Goal: Information Seeking & Learning: Compare options

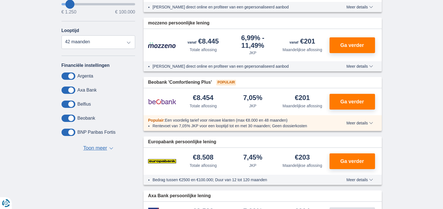
scroll to position [168, 0]
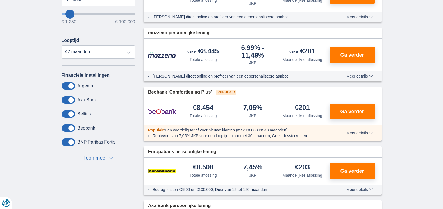
click at [72, 88] on span at bounding box center [68, 85] width 14 height 7
click at [0, 0] on input "checkbox" at bounding box center [0, 0] width 0 height 0
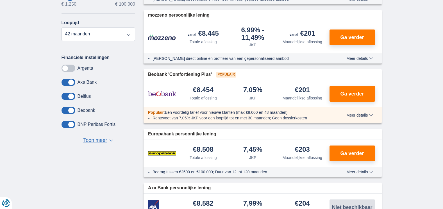
scroll to position [140, 0]
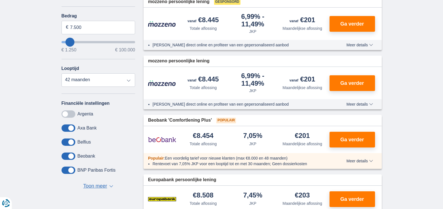
click at [72, 115] on span at bounding box center [68, 113] width 14 height 7
click at [0, 0] on input "checkbox" at bounding box center [0, 0] width 0 height 0
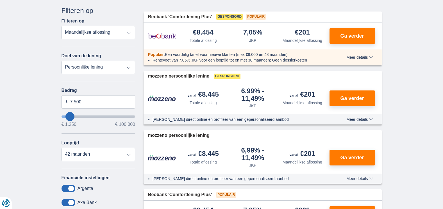
scroll to position [56, 0]
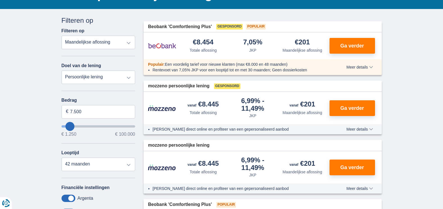
click at [129, 78] on select "Persoonlijke lening Auto Moto / fiets Mobilhome / caravan Renovatie Energie Sch…" at bounding box center [98, 76] width 74 height 13
select select "vehicleLoan"
click at [61, 70] on select "Persoonlijke lening Auto Moto / fiets Mobilhome / caravan Renovatie Energie Sch…" at bounding box center [98, 76] width 74 height 13
select select "3-4"
type input "15.000"
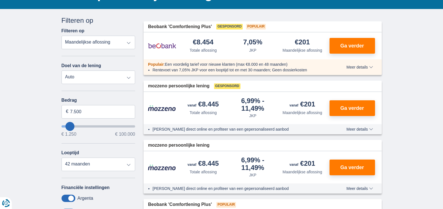
type input "15250"
select select "60"
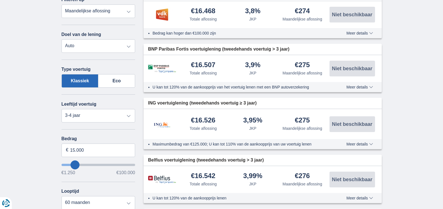
scroll to position [112, 0]
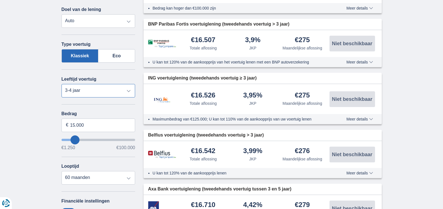
click at [128, 90] on select "Nieuw 0-1 jaar 1-2 jaar 2-3 jaar 3-4 jaar 4-5 jaar 5+ jaar" at bounding box center [98, 90] width 74 height 13
select select "4-5"
click at [61, 84] on select "Nieuw 0-1 jaar 1-2 jaar 2-3 jaar 3-4 jaar 4-5 jaar 5+ jaar" at bounding box center [98, 90] width 74 height 13
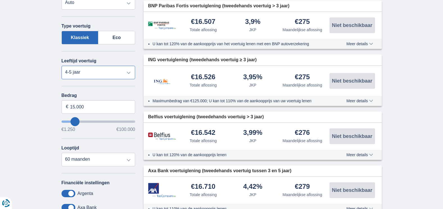
scroll to position [140, 0]
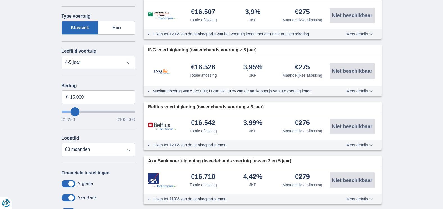
type input "12.250"
type input "12250"
type input "13.250"
type input "14250"
type input "12.250"
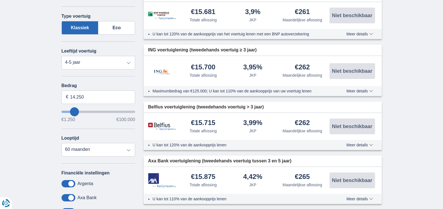
type input "12250"
type input "13.250"
type input "13250"
type input "14.250"
type input "14250"
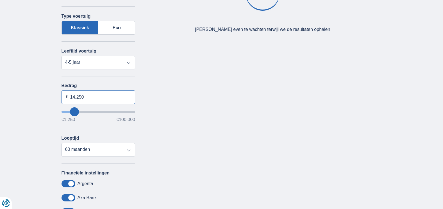
click at [88, 95] on input "14.250" at bounding box center [98, 96] width 74 height 13
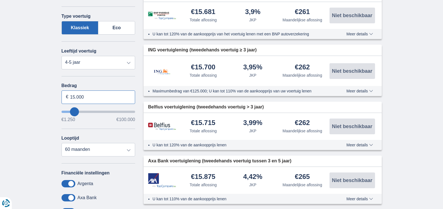
type input "15.000"
type input "15250"
click at [99, 127] on div "Bedrag 15.000 € €1.250 €100.000 Looptijd 12 maanden 18 maanden 24 maanden 30 ma…" at bounding box center [98, 119] width 74 height 73
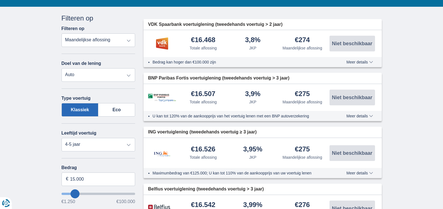
scroll to position [56, 0]
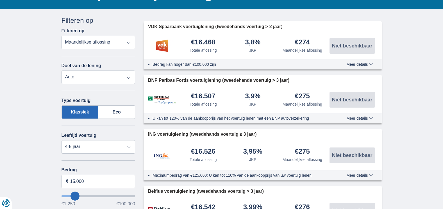
click at [129, 43] on select "Totale aflossing JKP Maandelijkse aflossing" at bounding box center [98, 42] width 74 height 13
select select "trp+"
click at [61, 36] on select "Totale aflossing JKP Maandelijkse aflossing" at bounding box center [98, 42] width 74 height 13
click at [128, 77] on select "Persoonlijke lening Auto Moto / fiets Mobilhome / caravan Renovatie Energie Sch…" at bounding box center [98, 76] width 74 height 13
select select "furniture"
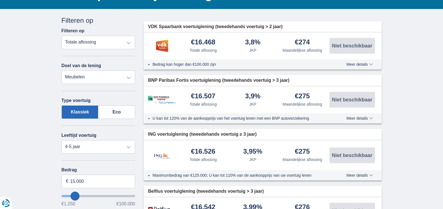
click at [61, 70] on select "Persoonlijke lening Auto Moto / fiets Mobilhome / caravan Renovatie Energie Sch…" at bounding box center [98, 76] width 74 height 13
type input "7.500"
type input "7250"
select select "42"
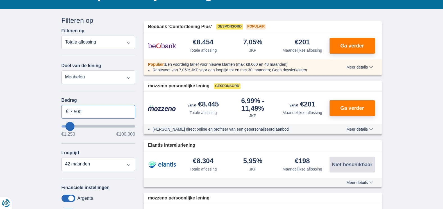
click at [102, 110] on input "7.500" at bounding box center [98, 111] width 74 height 13
type input "7"
type input "5.000"
type input "5250"
select select "36"
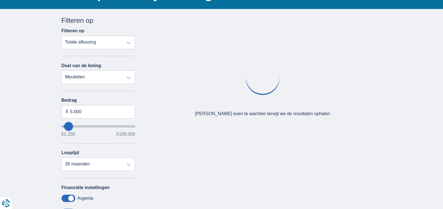
click at [111, 101] on label "Bedrag" at bounding box center [98, 100] width 74 height 5
click at [111, 105] on input "5.000" at bounding box center [98, 111] width 74 height 13
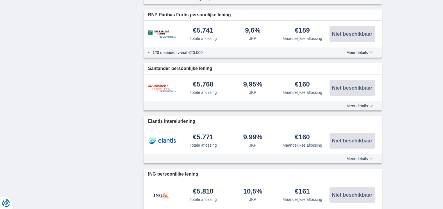
scroll to position [421, 0]
